Goal: Task Accomplishment & Management: Use online tool/utility

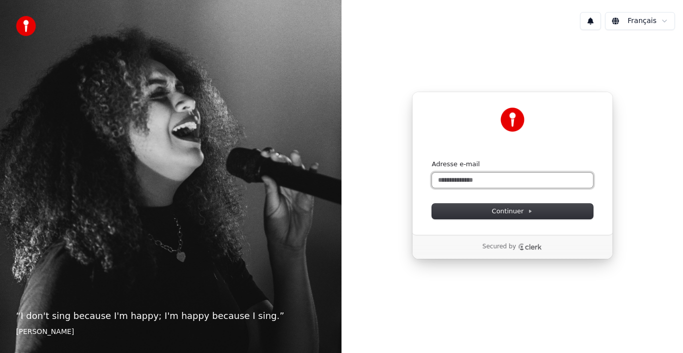
click at [495, 183] on input "Adresse e-mail" at bounding box center [512, 180] width 161 height 15
click at [481, 181] on input "Adresse e-mail" at bounding box center [512, 180] width 161 height 15
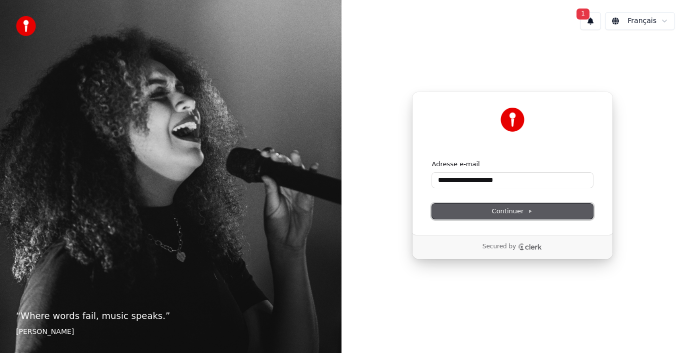
click at [517, 212] on span "Continuer" at bounding box center [512, 211] width 41 height 9
type input "**********"
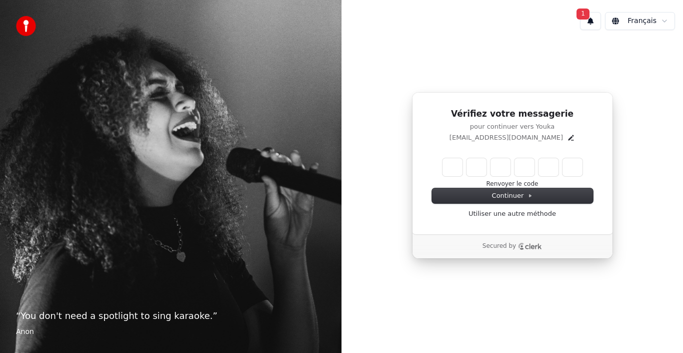
click at [457, 169] on input "Enter verification code" at bounding box center [513, 167] width 140 height 18
type input "******"
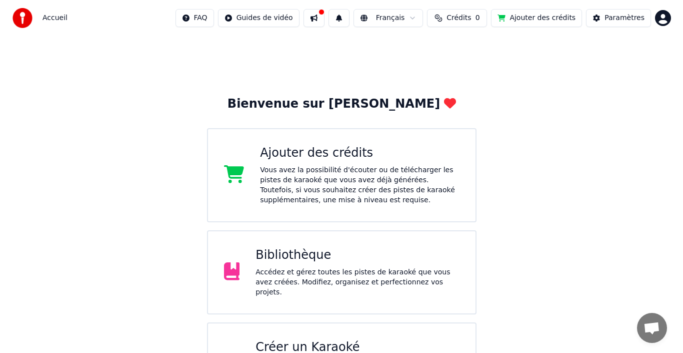
scroll to position [50, 0]
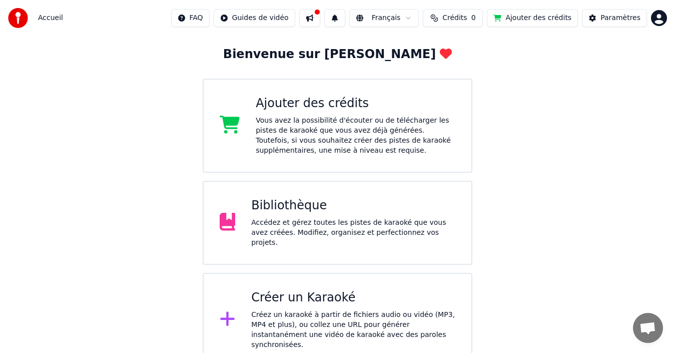
click at [359, 310] on div "Créez un karaoké à partir de fichiers audio ou vidéo (MP3, MP4 et plus), ou col…" at bounding box center [353, 330] width 204 height 40
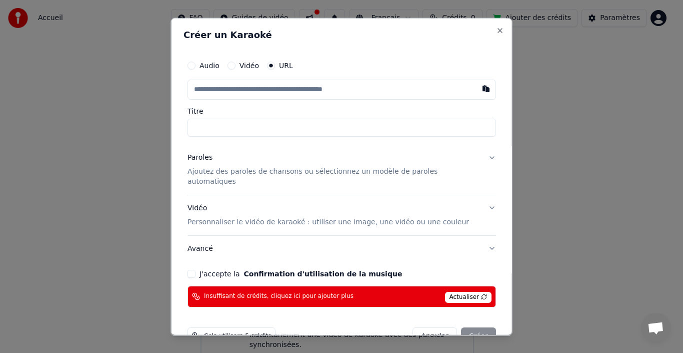
click at [211, 90] on input "text" at bounding box center [342, 89] width 309 height 20
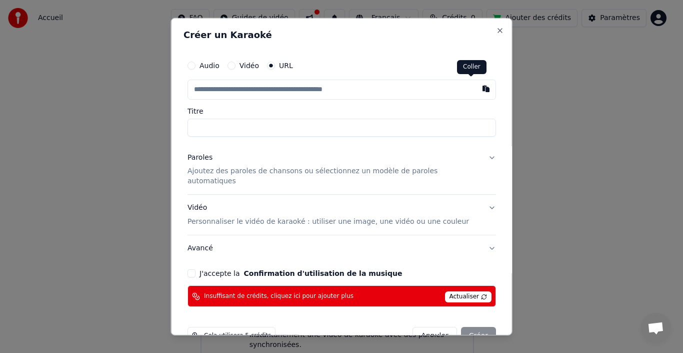
click at [476, 89] on button "button" at bounding box center [486, 88] width 20 height 18
type input "**********"
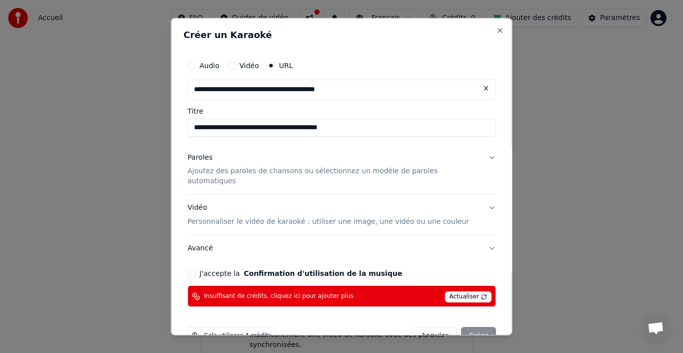
type input "**********"
click at [225, 270] on label "J'accepte la Confirmation d'utilisation de la musique" at bounding box center [301, 273] width 203 height 7
click at [196, 269] on button "J'accepte la Confirmation d'utilisation de la musique" at bounding box center [192, 273] width 8 height 8
click at [471, 327] on div "Annuler Créer" at bounding box center [455, 336] width 84 height 18
click at [455, 291] on span "Actualiser" at bounding box center [468, 296] width 47 height 11
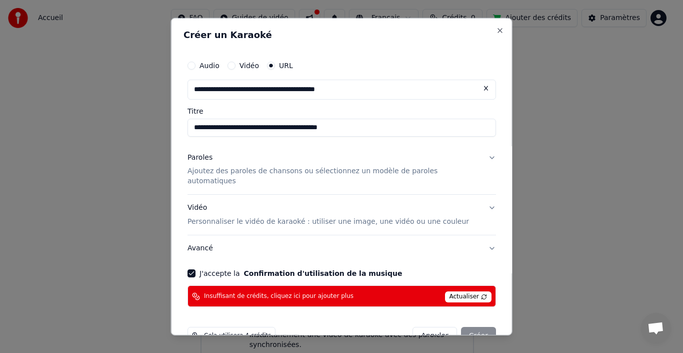
click at [455, 291] on span "Actualiser" at bounding box center [468, 296] width 47 height 11
click at [467, 327] on div "Annuler Créer" at bounding box center [455, 336] width 84 height 18
click at [243, 332] on span "Cela utilisera 4 crédits" at bounding box center [237, 336] width 67 height 8
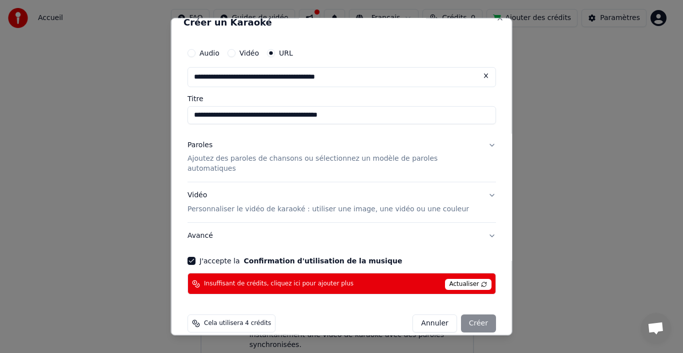
scroll to position [16, 0]
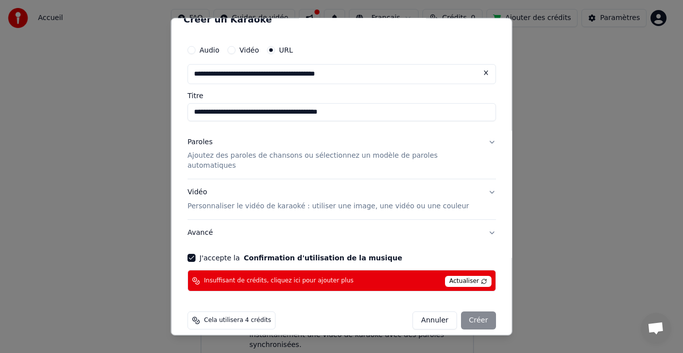
click at [460, 311] on div "Annuler Créer" at bounding box center [455, 320] width 84 height 18
click at [294, 277] on span "Insuffisant de crédits, cliquez ici pour ajouter plus" at bounding box center [279, 281] width 150 height 8
click at [470, 311] on div "Annuler Créer" at bounding box center [455, 320] width 84 height 18
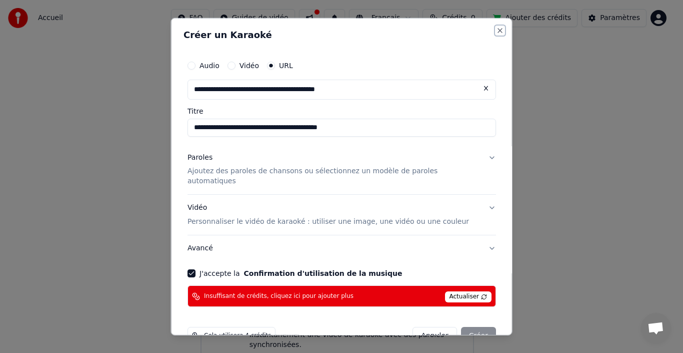
click at [496, 31] on button "Close" at bounding box center [500, 30] width 8 height 8
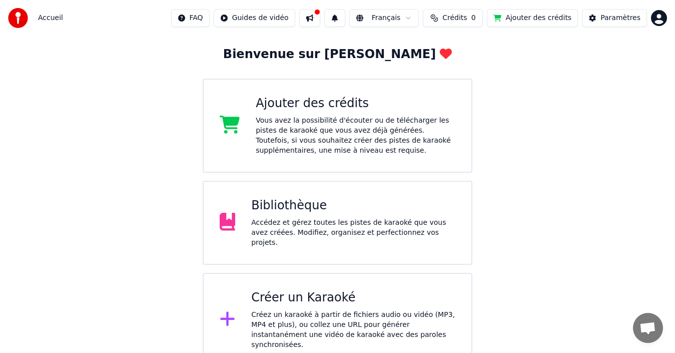
click at [17, 15] on img at bounding box center [18, 18] width 20 height 20
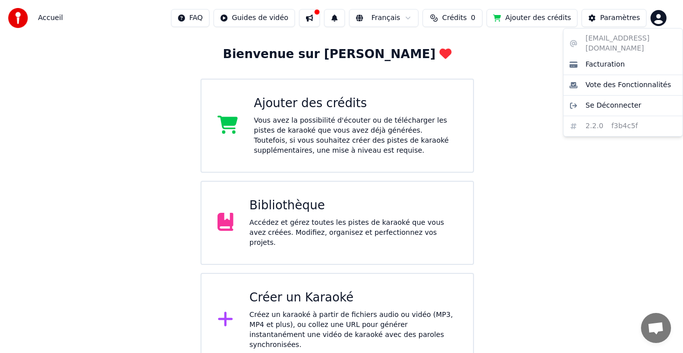
click at [665, 16] on html "Accueil FAQ Guides de vidéo Français Crédits 0 Ajouter des crédits Paramètres B…" at bounding box center [341, 158] width 683 height 416
click at [627, 101] on span "Se Déconnecter" at bounding box center [614, 106] width 56 height 10
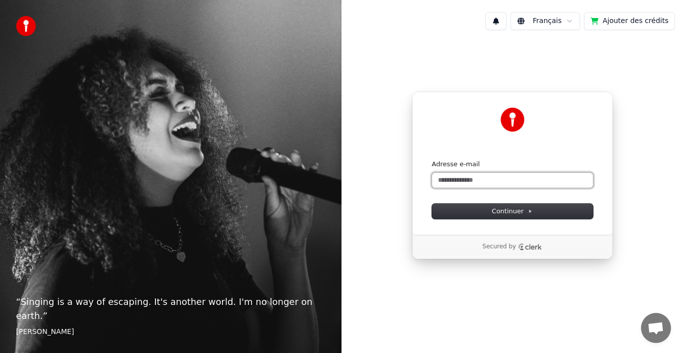
click at [458, 186] on input "Adresse e-mail" at bounding box center [512, 180] width 161 height 15
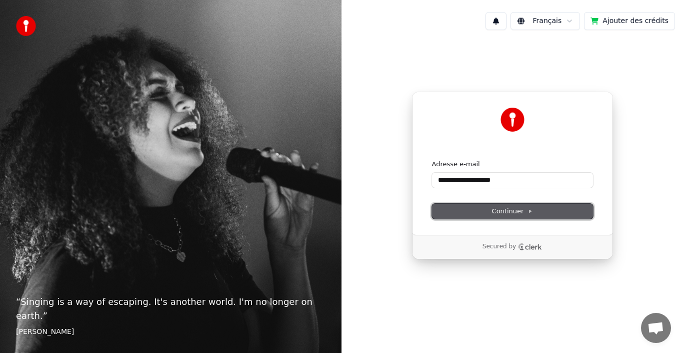
click at [529, 207] on span "Continuer" at bounding box center [512, 211] width 41 height 9
type input "**********"
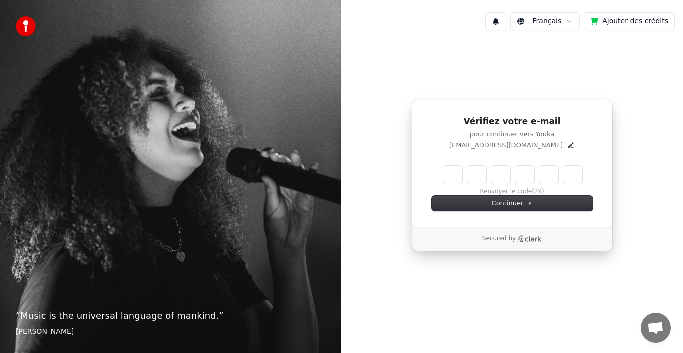
click at [453, 175] on input "Enter verification code" at bounding box center [513, 175] width 140 height 18
type input "******"
